Goal: Navigation & Orientation: Understand site structure

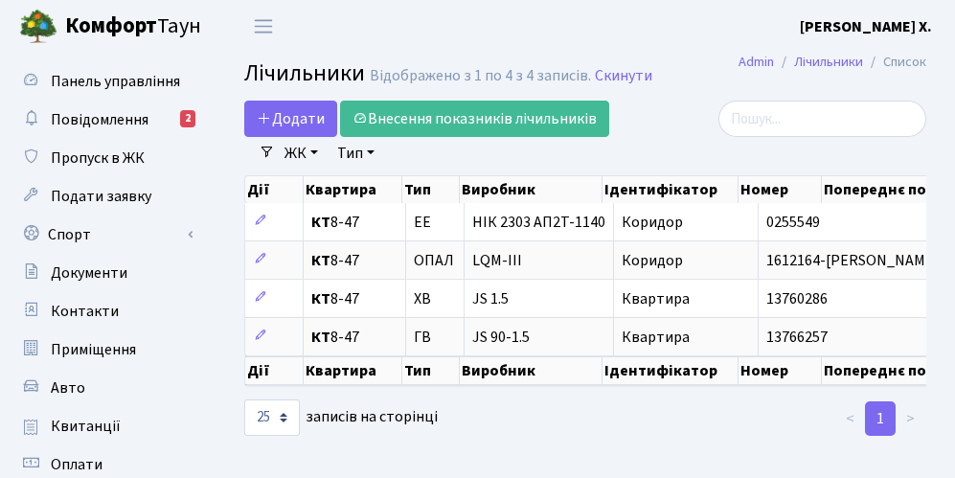
select select "25"
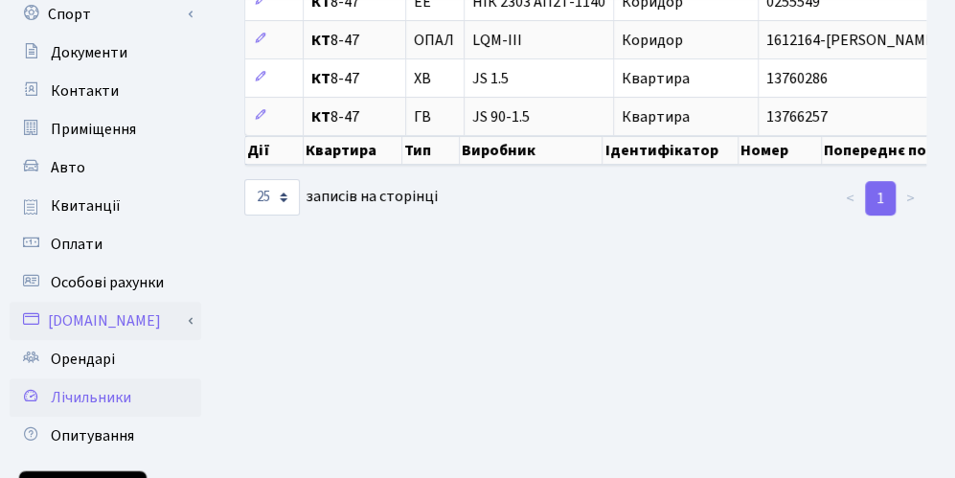
scroll to position [264, 0]
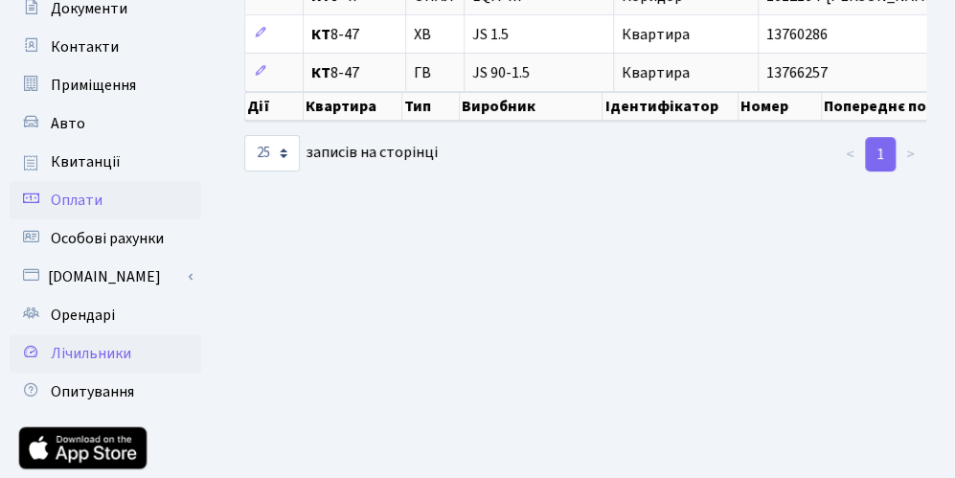
click at [64, 199] on span "Оплати" at bounding box center [77, 200] width 52 height 21
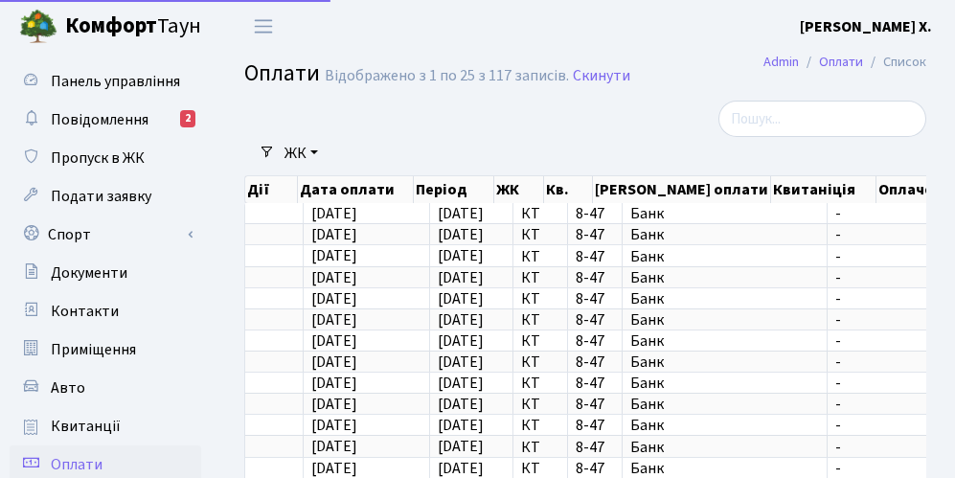
select select "25"
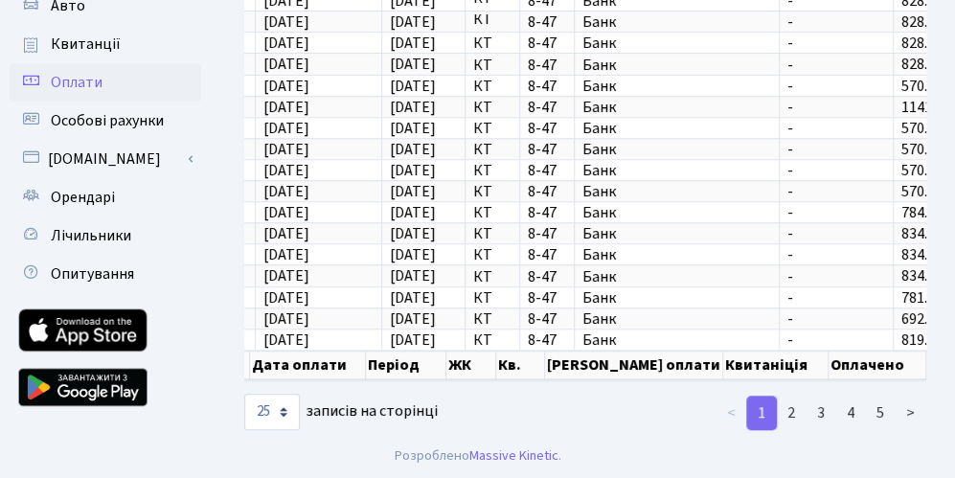
scroll to position [383, 0]
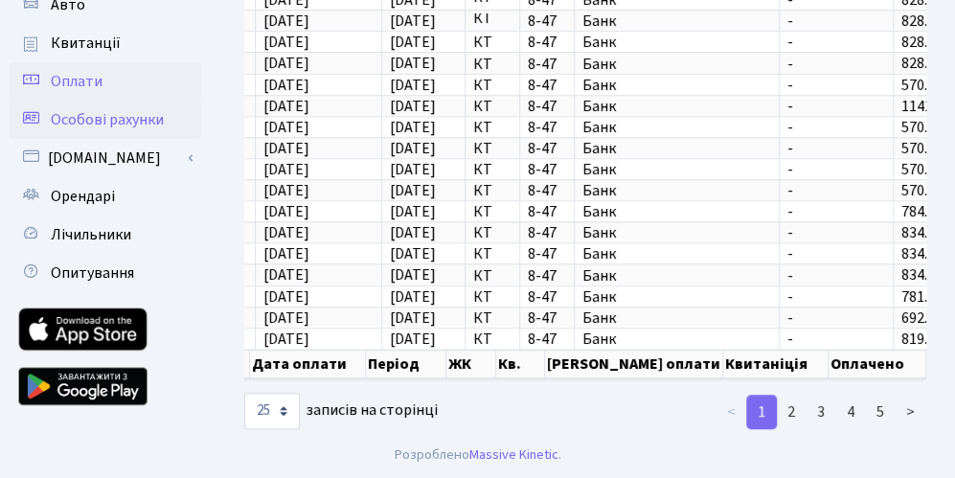
click at [112, 125] on span "Особові рахунки" at bounding box center [107, 119] width 113 height 21
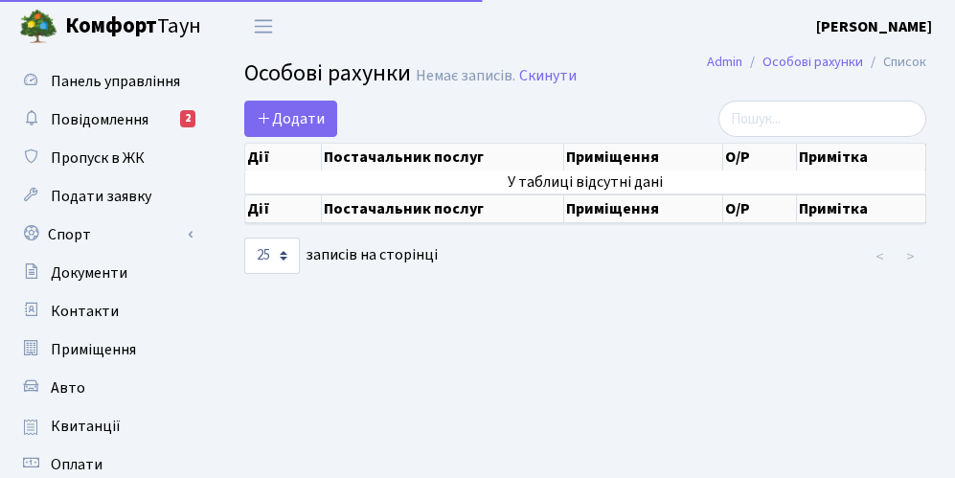
select select "25"
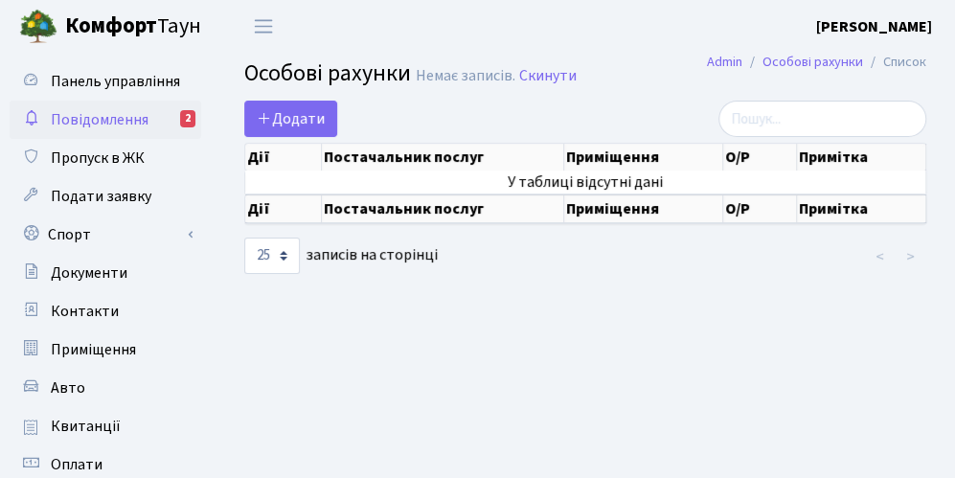
click at [83, 122] on span "Повідомлення" at bounding box center [100, 119] width 98 height 21
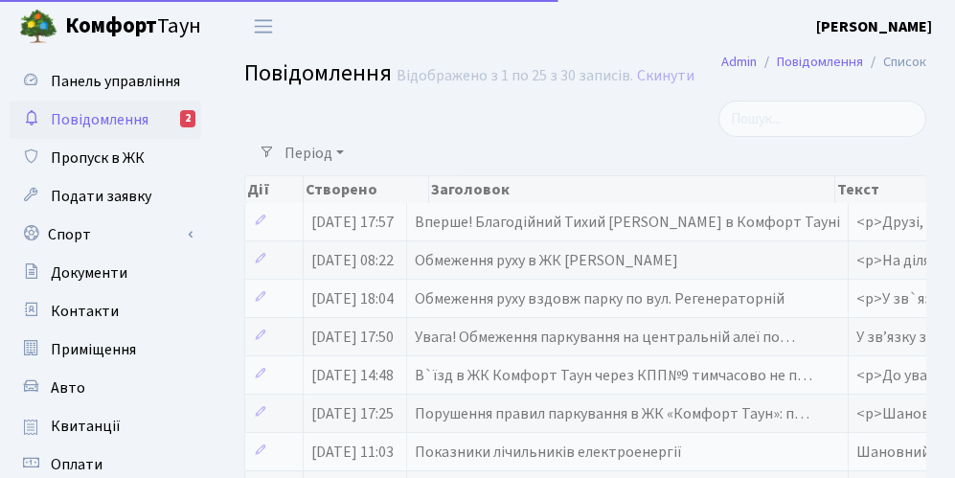
select select "25"
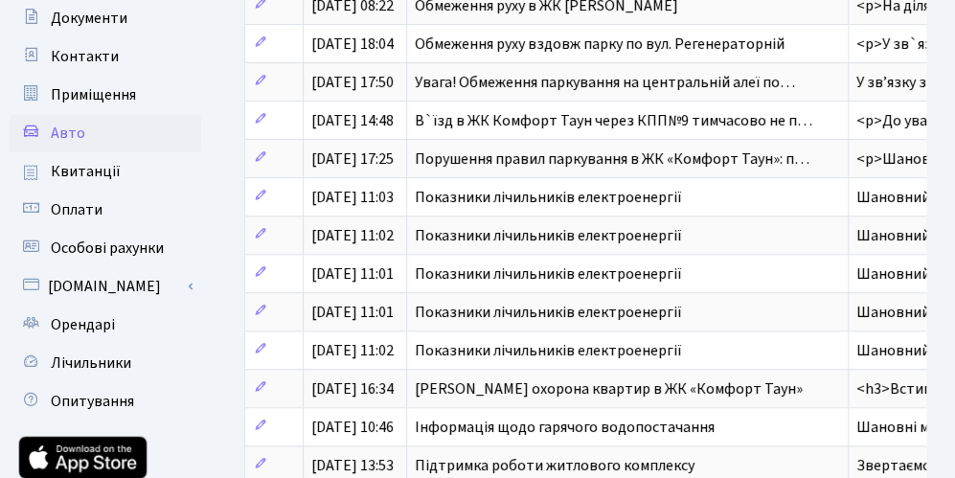
scroll to position [264, 0]
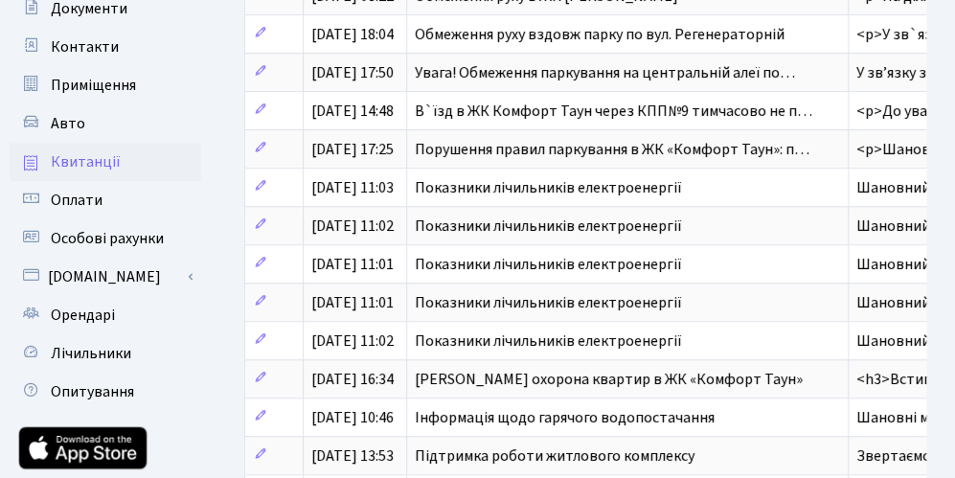
click at [96, 168] on span "Квитанції" at bounding box center [86, 161] width 70 height 21
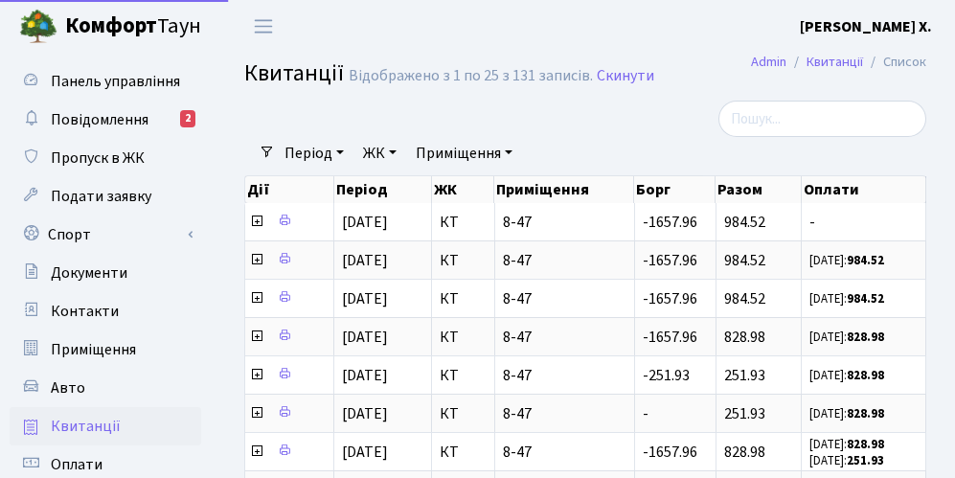
select select "25"
